Goal: Information Seeking & Learning: Learn about a topic

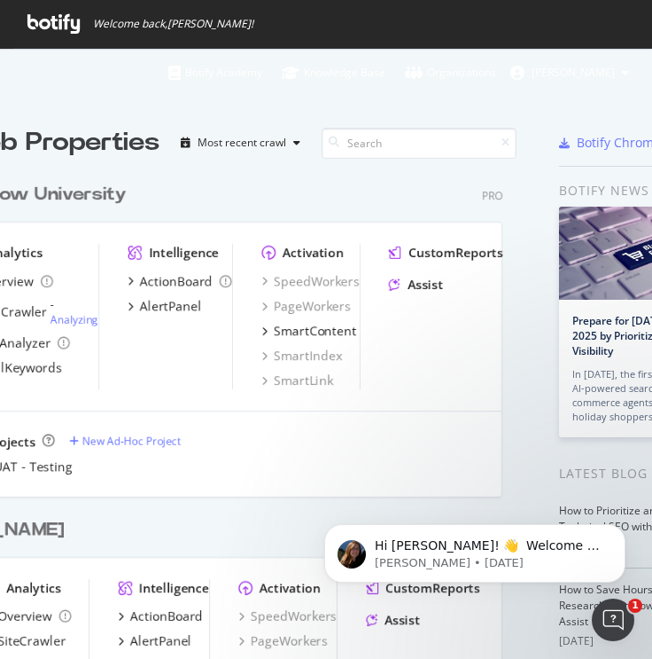
click at [256, 543] on div "[DOMAIN_NAME] Pro Analytics Overview SiteCrawler LogAnalyzer RealKeywords Intel…" at bounding box center [216, 662] width 601 height 335
click at [559, 29] on span "Welcome back, [PERSON_NAME] !" at bounding box center [339, 24] width 652 height 48
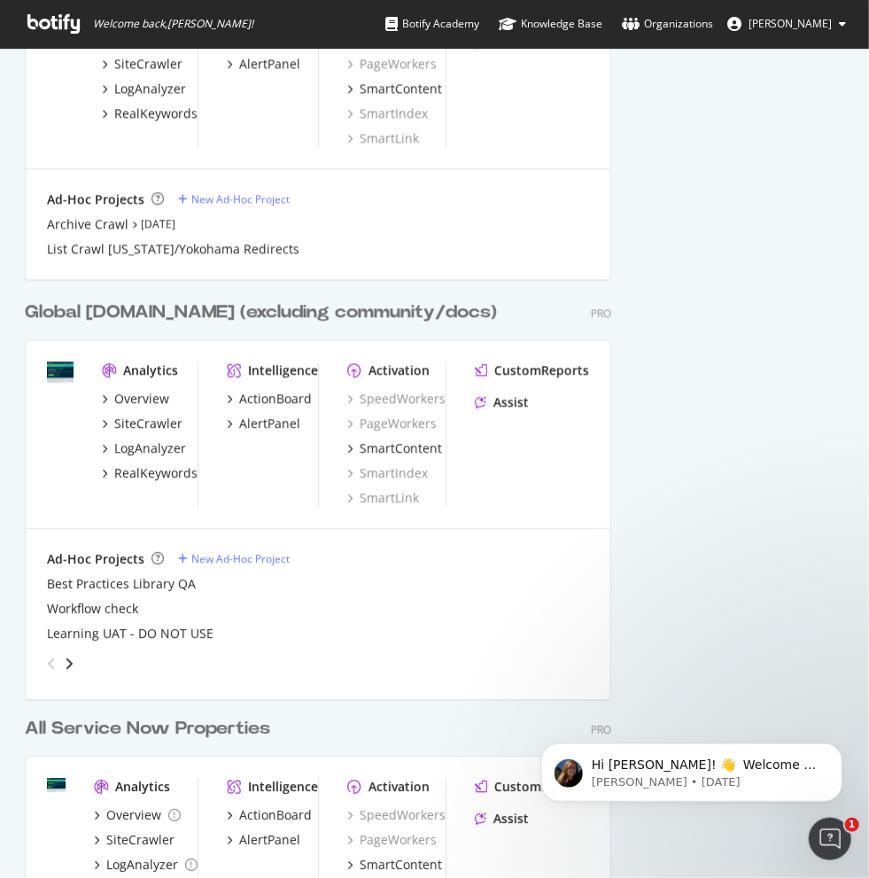
scroll to position [1713, 0]
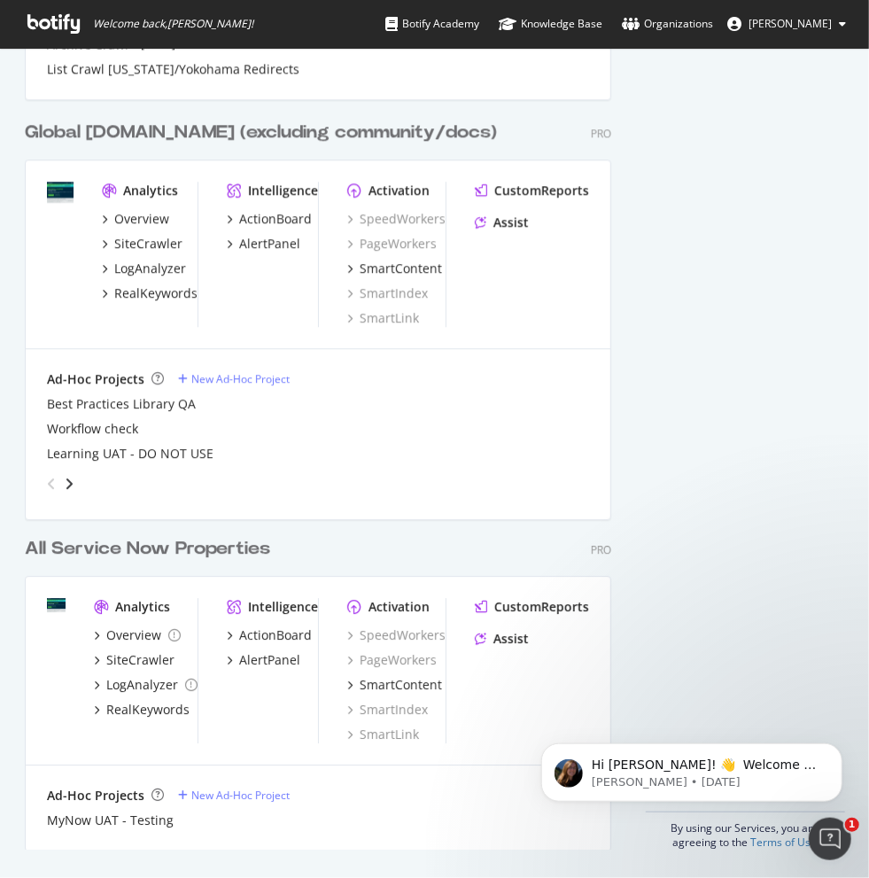
click at [67, 197] on img "grid" at bounding box center [60, 192] width 27 height 21
click at [205, 132] on div "Global [DOMAIN_NAME] (excluding community/docs)" at bounding box center [261, 133] width 472 height 26
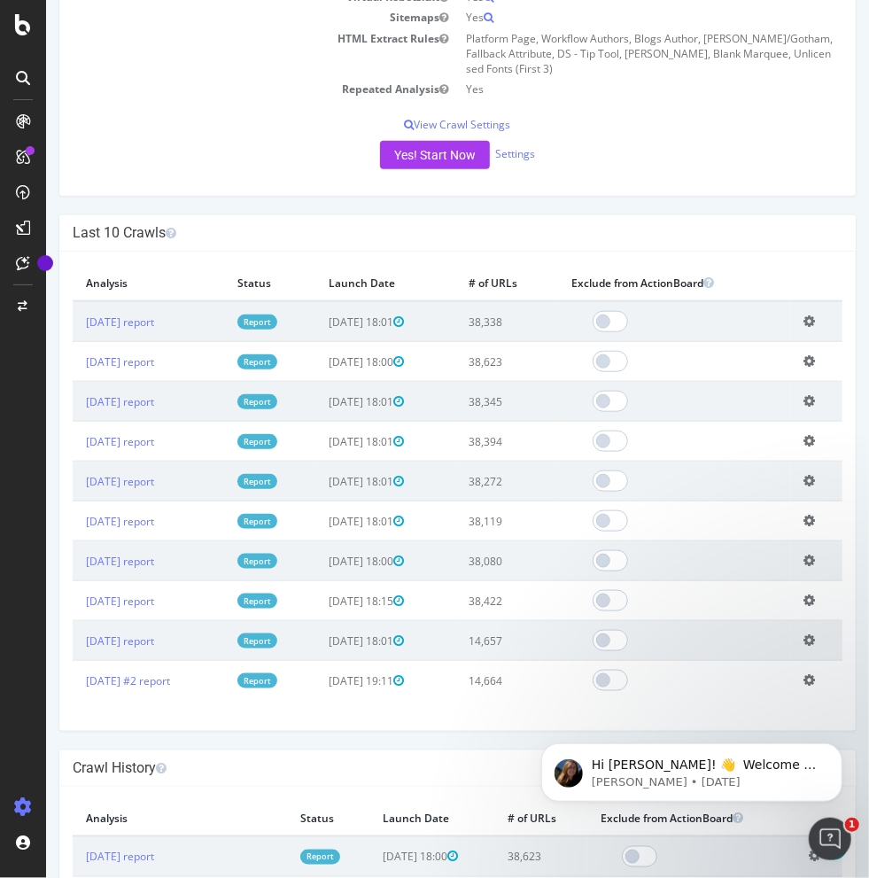
scroll to position [487, 0]
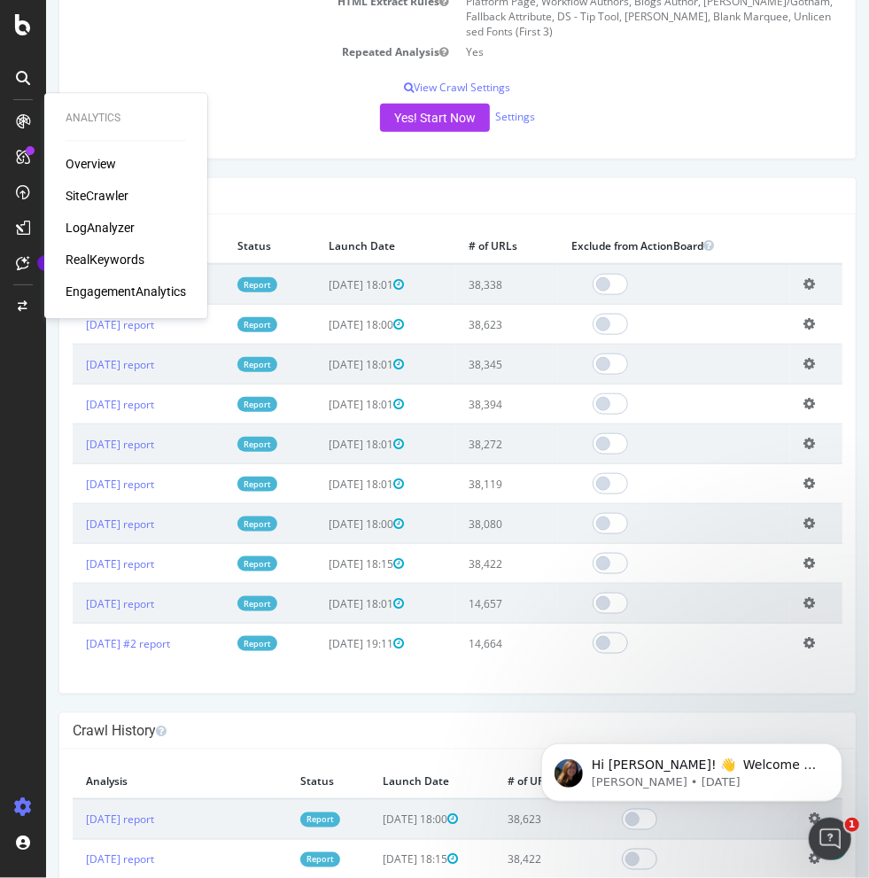
click at [104, 257] on div "RealKeywords" at bounding box center [105, 260] width 79 height 18
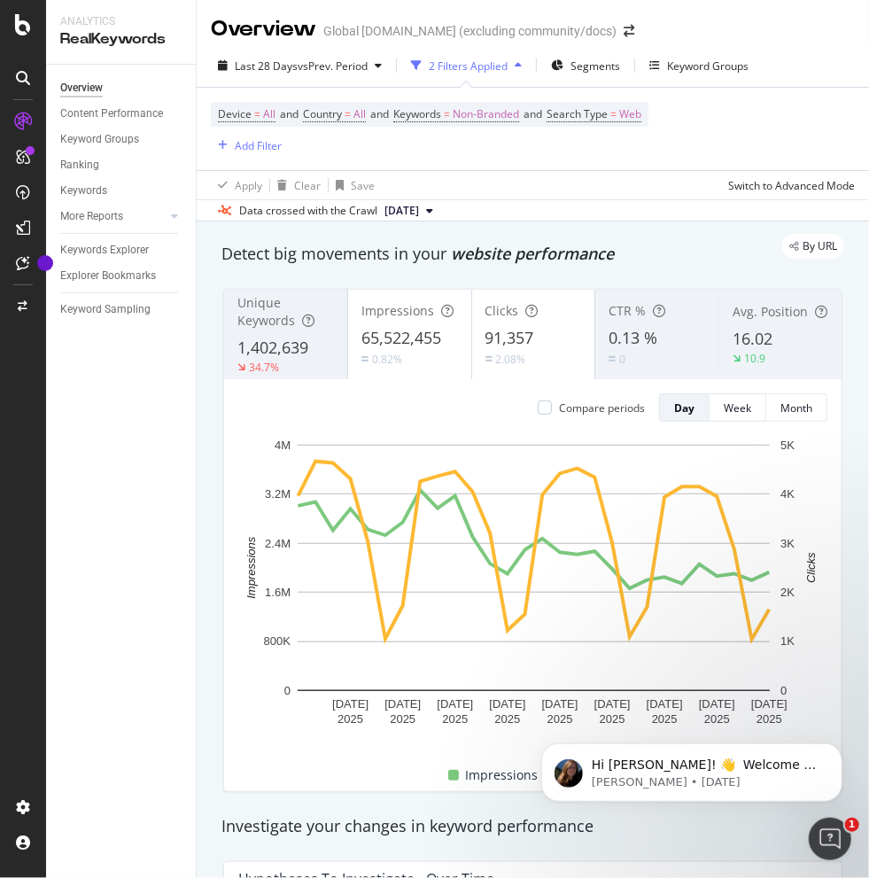
click at [129, 261] on div "Keywords Explorer" at bounding box center [128, 251] width 136 height 26
click at [129, 255] on div "Keywords Explorer" at bounding box center [104, 250] width 89 height 19
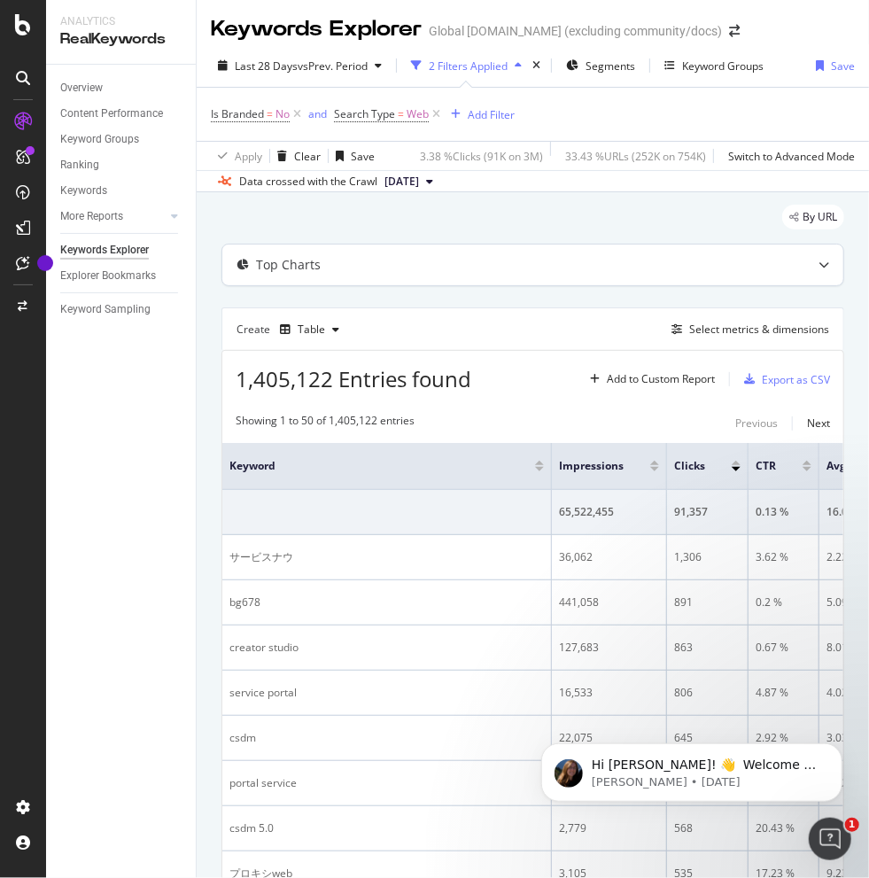
click at [270, 256] on div "Top Charts" at bounding box center [288, 265] width 65 height 18
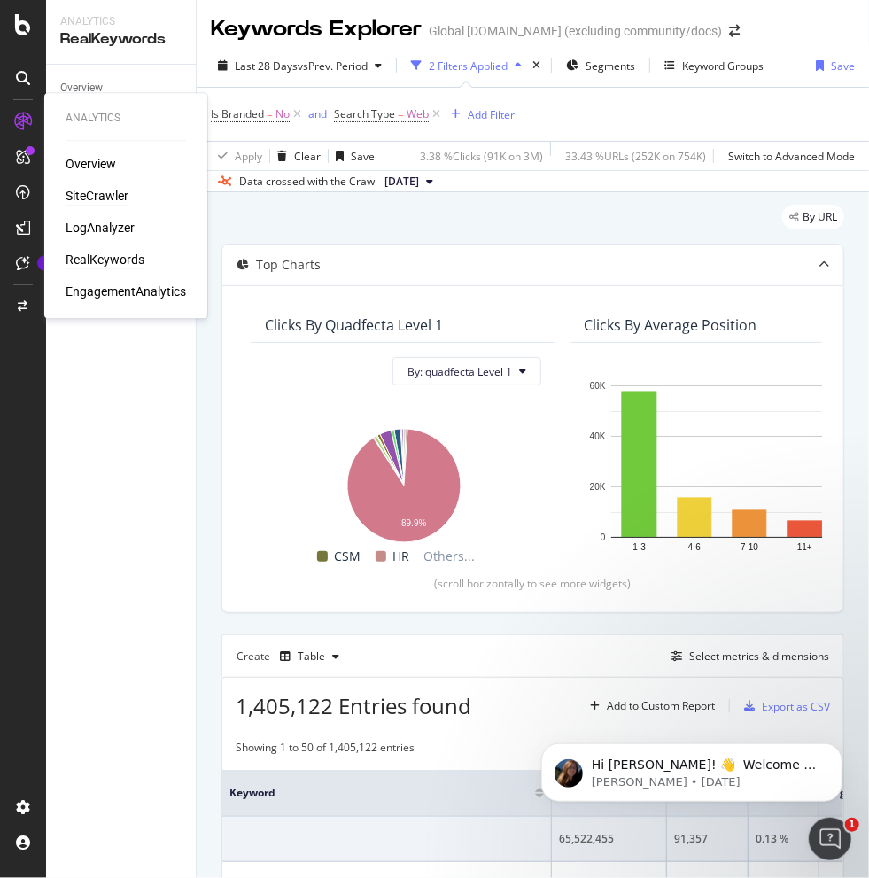
click at [97, 197] on div "SiteCrawler" at bounding box center [97, 196] width 63 height 18
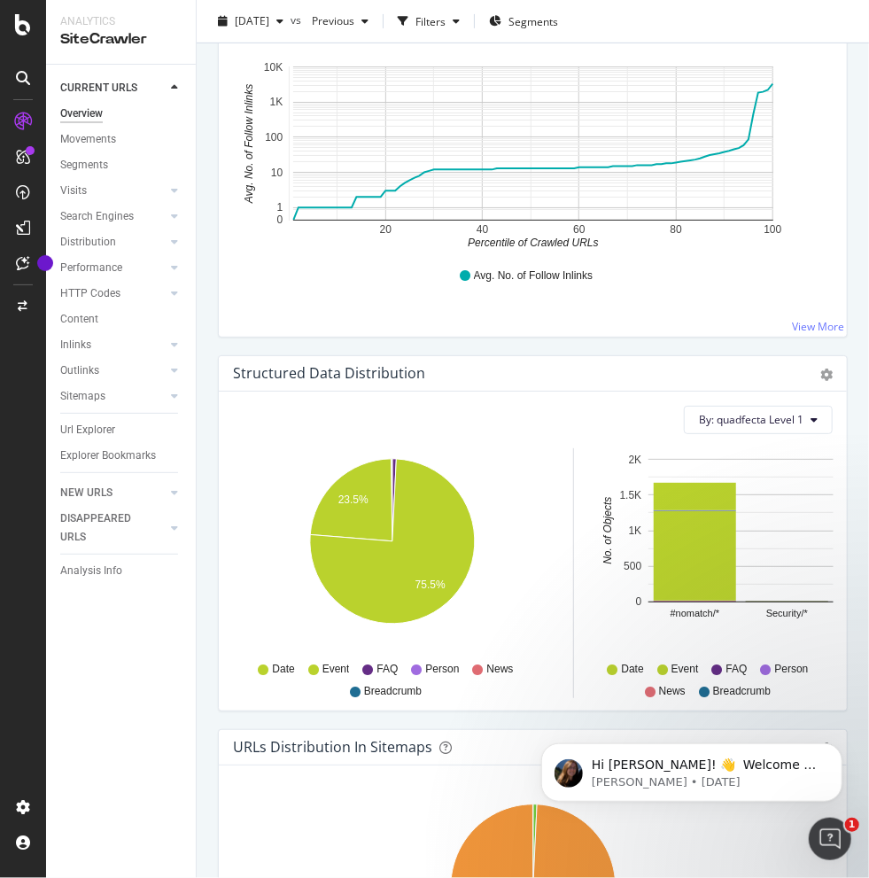
scroll to position [2919, 0]
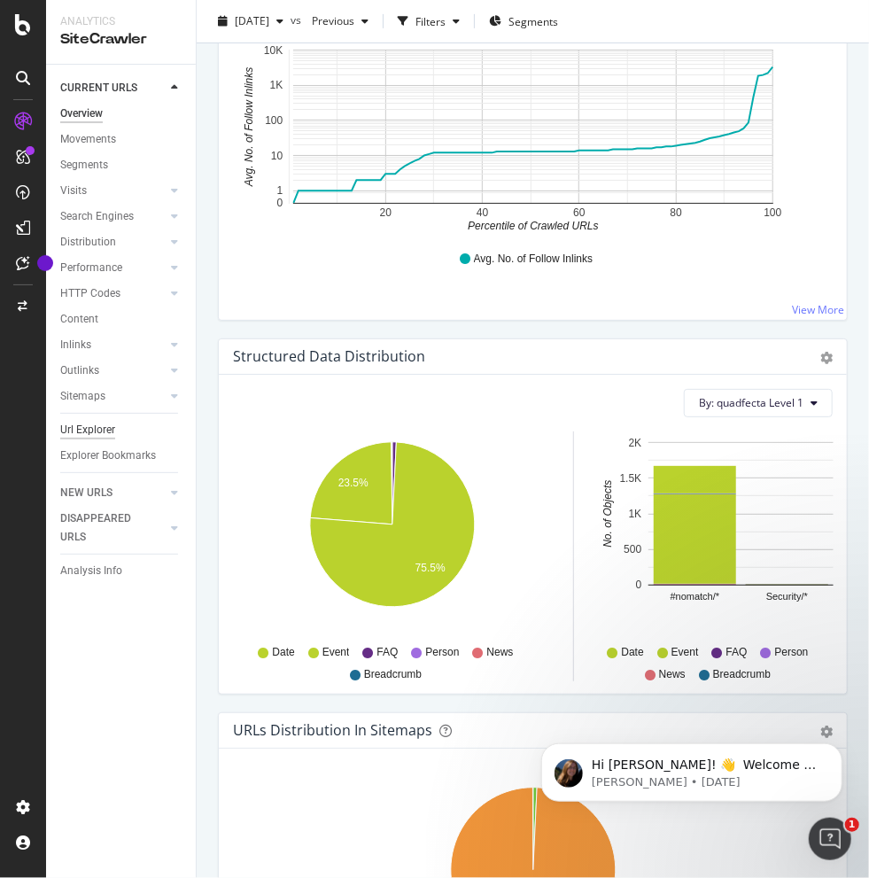
click at [92, 427] on div "Url Explorer" at bounding box center [87, 430] width 55 height 19
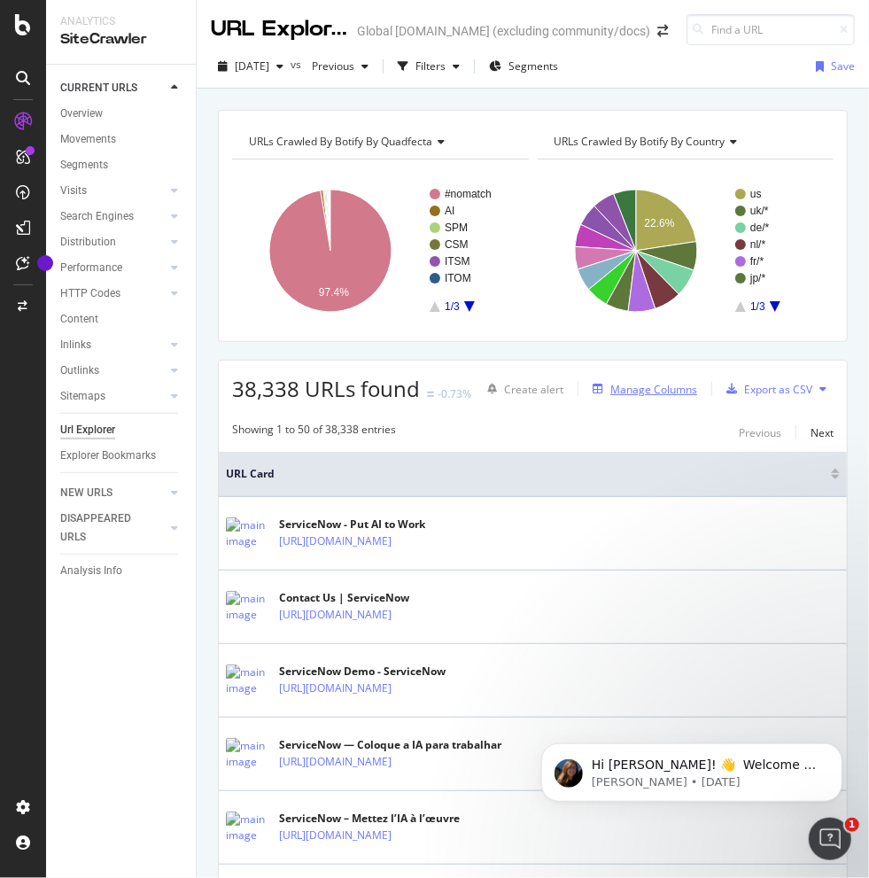
click at [651, 385] on div "Manage Columns" at bounding box center [654, 389] width 87 height 15
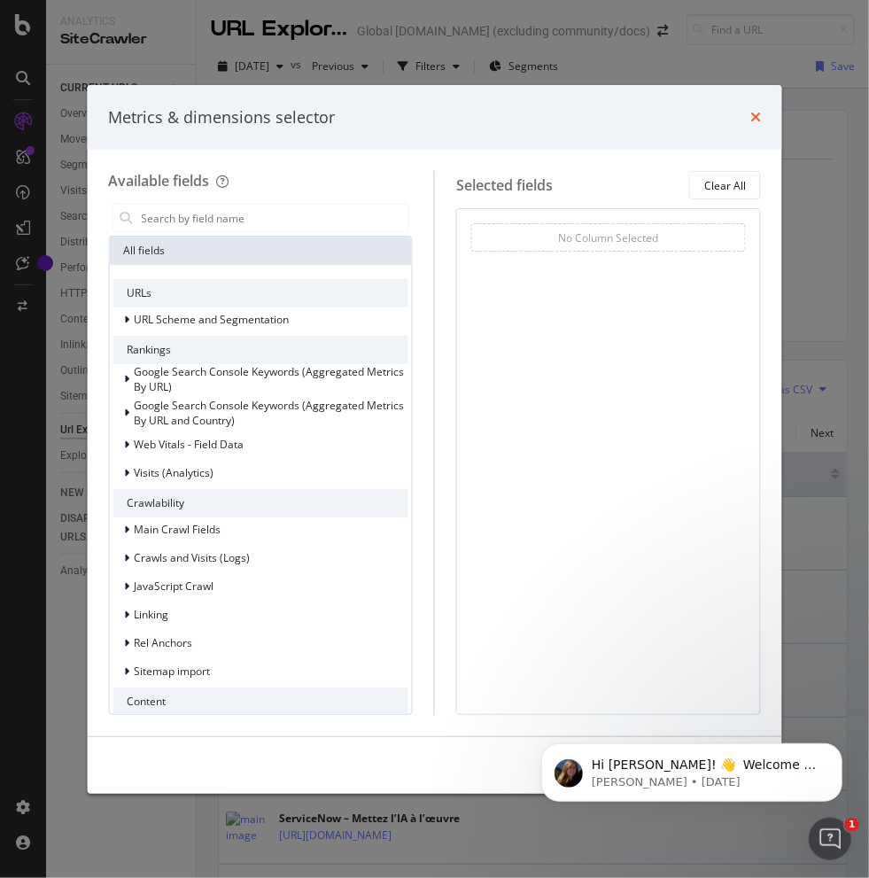
click at [651, 117] on icon "times" at bounding box center [756, 117] width 11 height 14
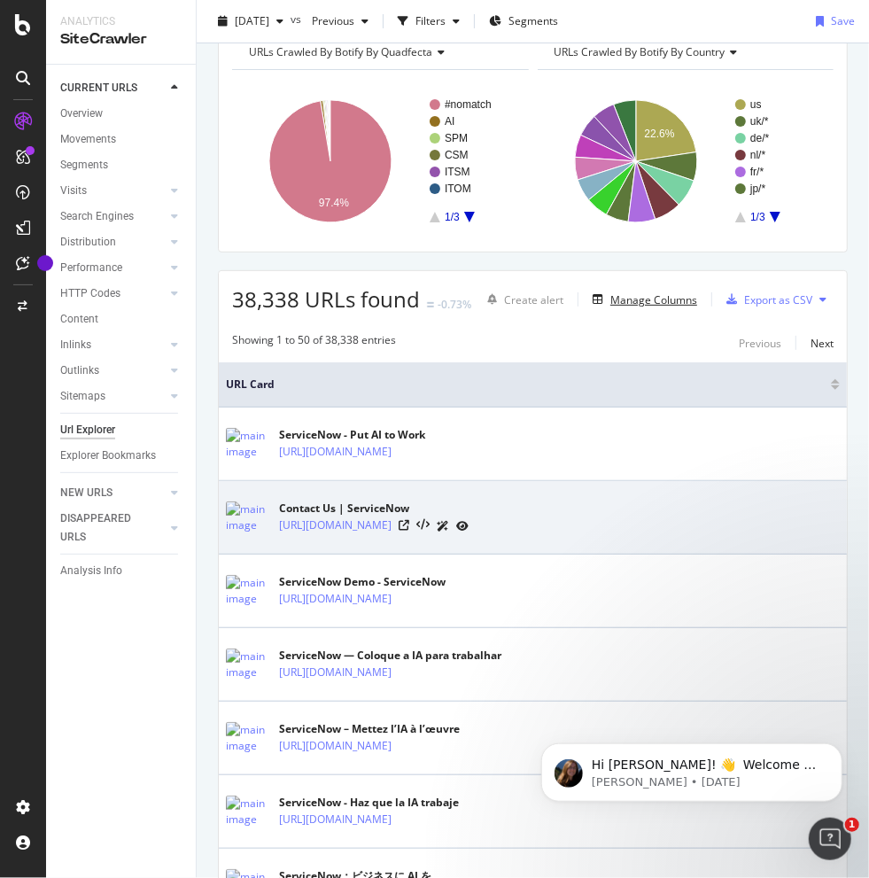
scroll to position [82, 0]
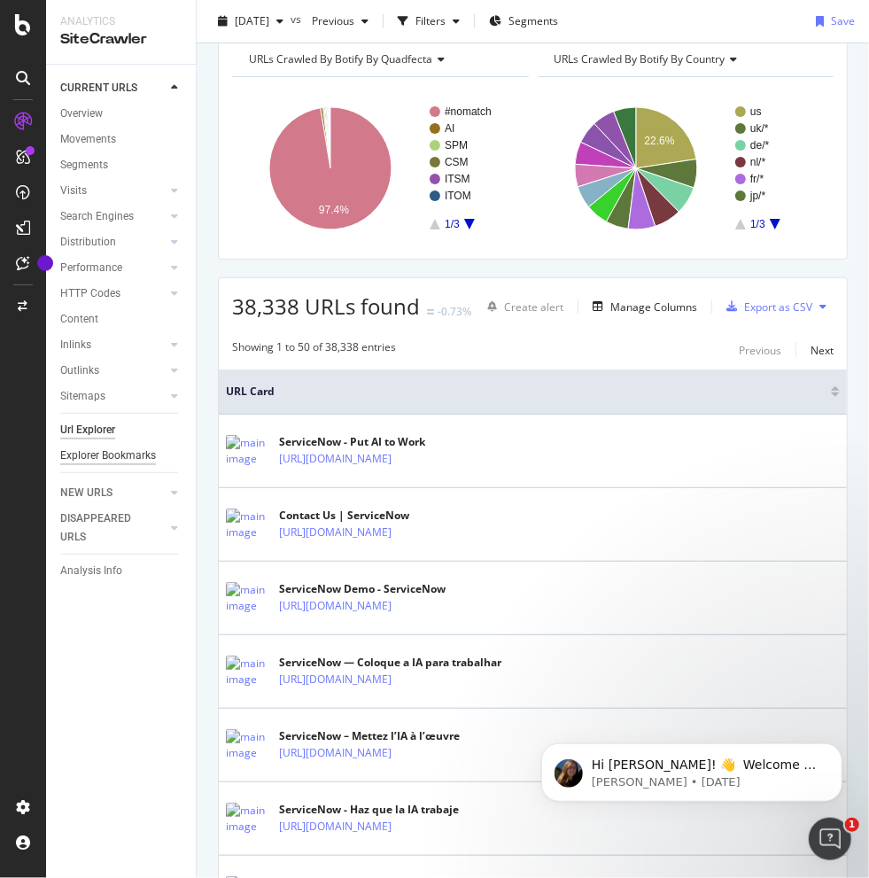
click at [121, 449] on div "Explorer Bookmarks" at bounding box center [108, 456] width 96 height 19
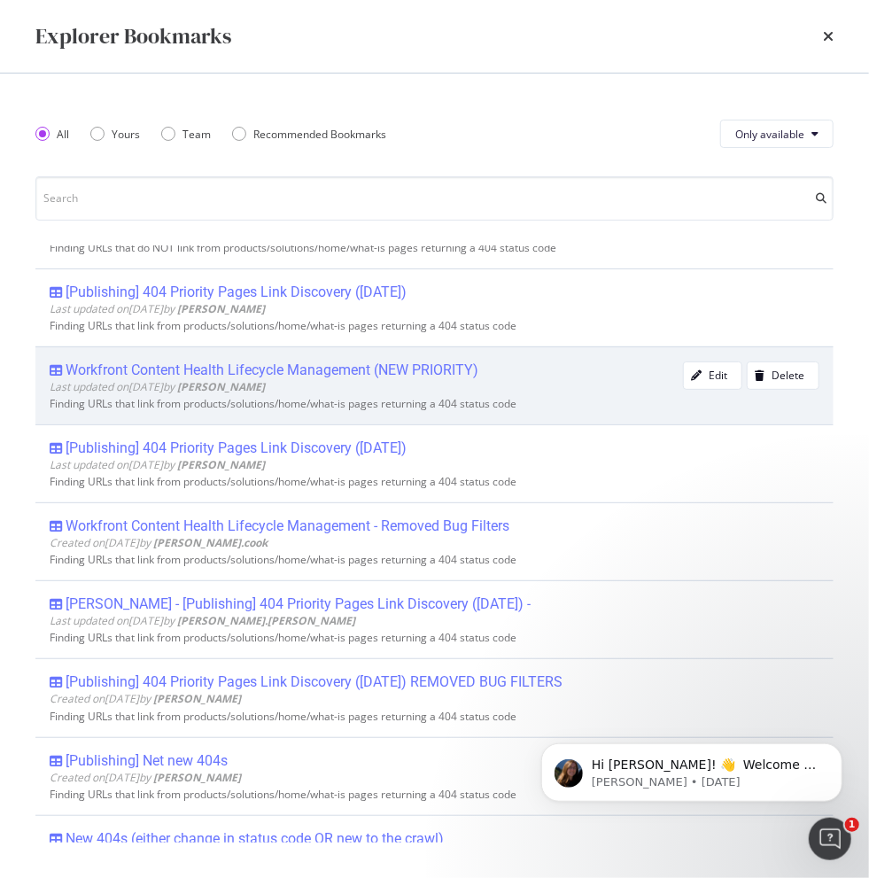
scroll to position [0, 0]
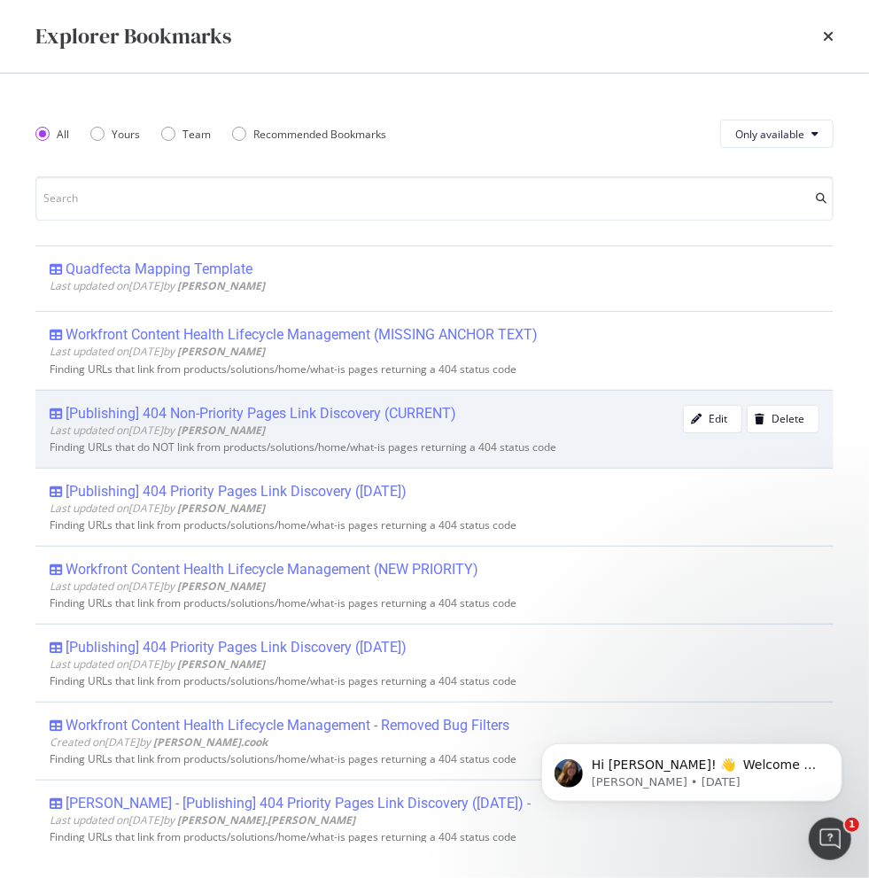
click at [354, 410] on div "[Publishing] 404 Non-Priority Pages Link Discovery (CURRENT)" at bounding box center [261, 414] width 391 height 18
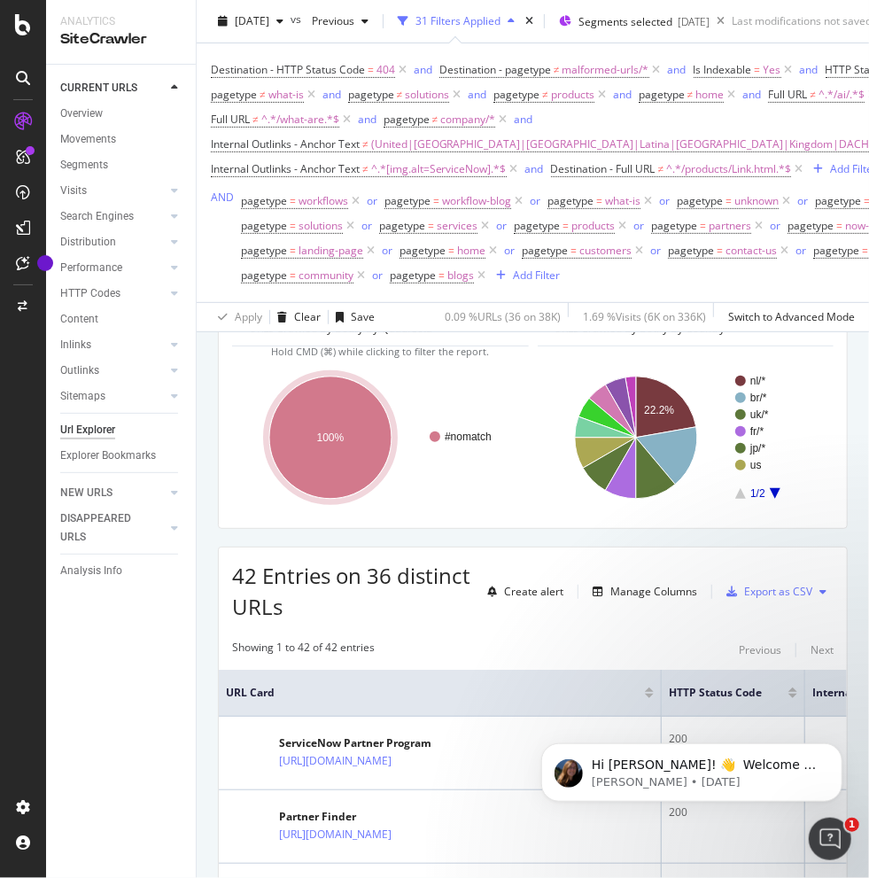
scroll to position [461, 0]
